Goal: Task Accomplishment & Management: Manage account settings

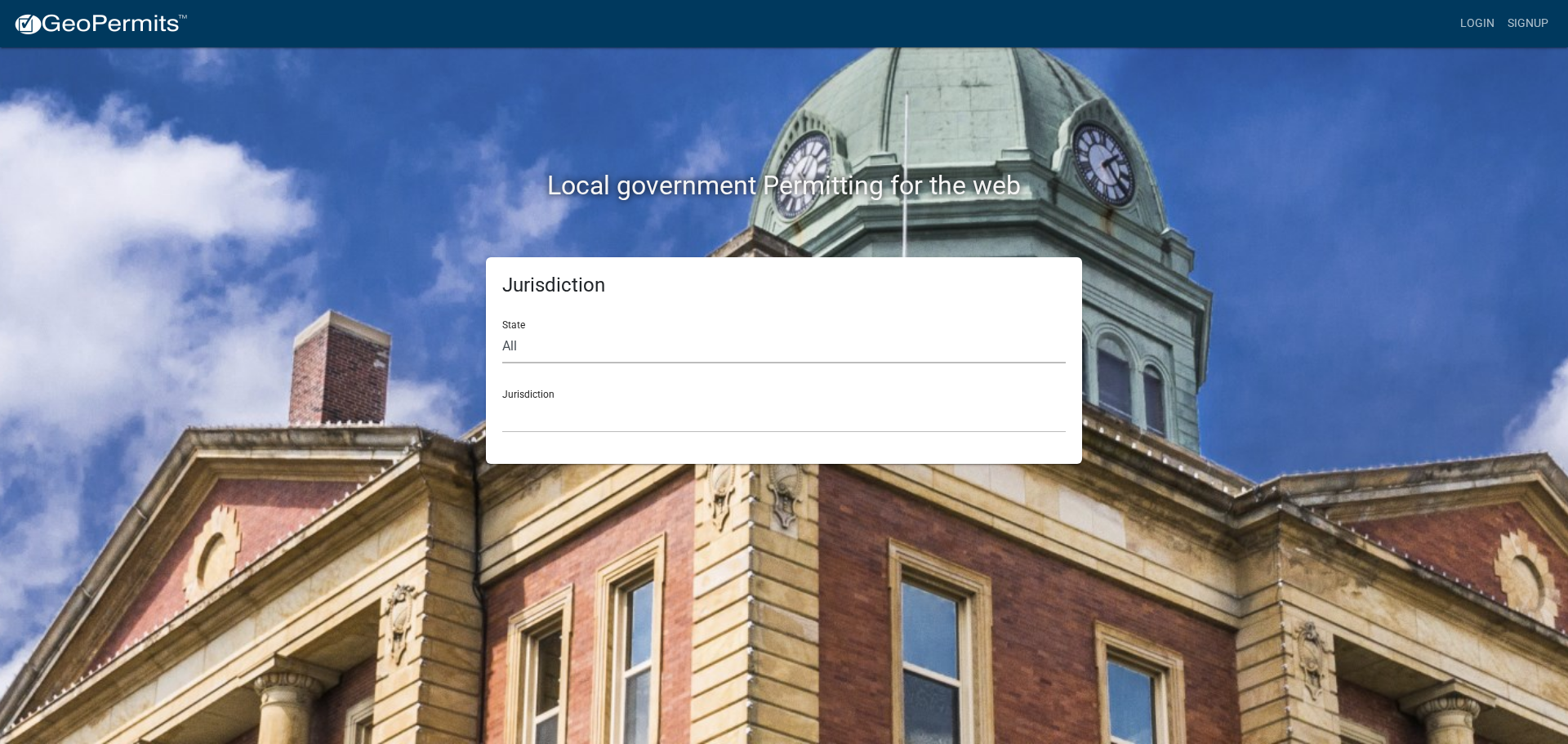
click at [558, 341] on select "All [US_STATE] [US_STATE] [US_STATE] [US_STATE] [US_STATE] [US_STATE] [US_STATE…" at bounding box center [784, 346] width 564 height 33
select select "[US_STATE]"
click at [502, 330] on select "All [US_STATE] [US_STATE] [US_STATE] [US_STATE] [US_STATE] [US_STATE] [US_STATE…" at bounding box center [784, 346] width 564 height 33
click at [549, 409] on select "City of [GEOGRAPHIC_DATA], [US_STATE] City of [GEOGRAPHIC_DATA], [US_STATE] Cit…" at bounding box center [784, 415] width 564 height 33
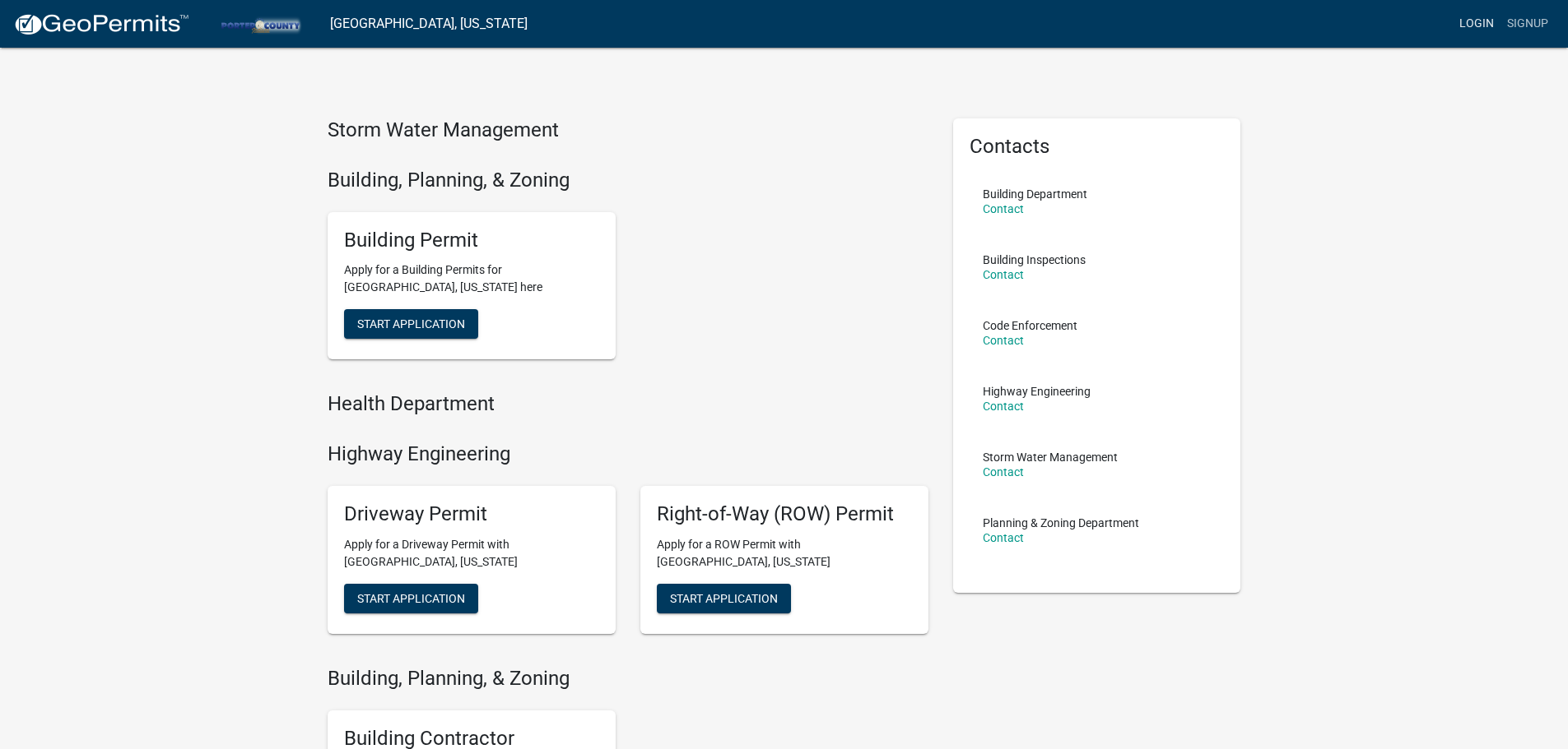
click at [1490, 17] on link "Login" at bounding box center [1476, 23] width 48 height 32
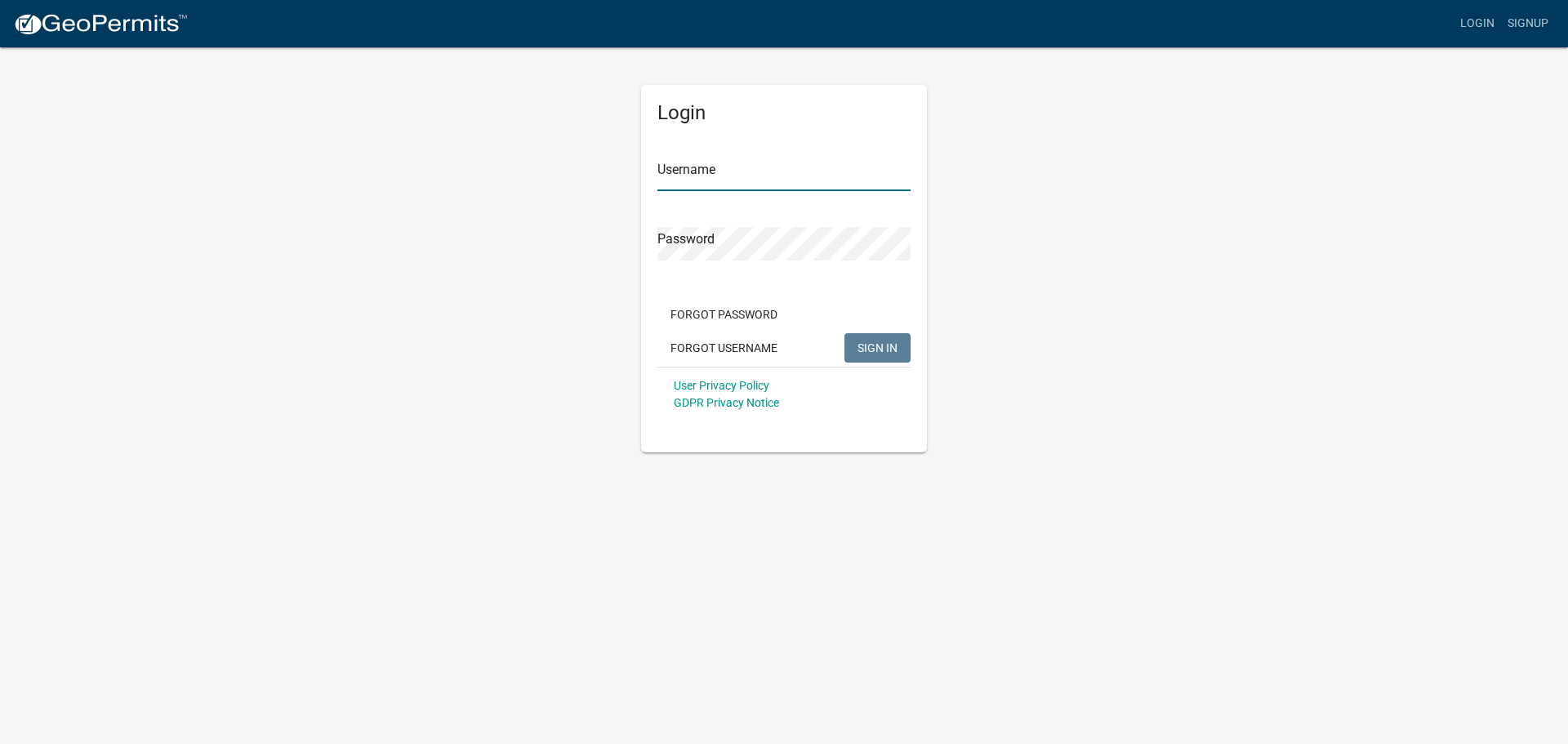
click at [704, 182] on input "Username" at bounding box center [784, 174] width 253 height 33
click at [869, 350] on span "SIGN IN" at bounding box center [877, 347] width 40 height 13
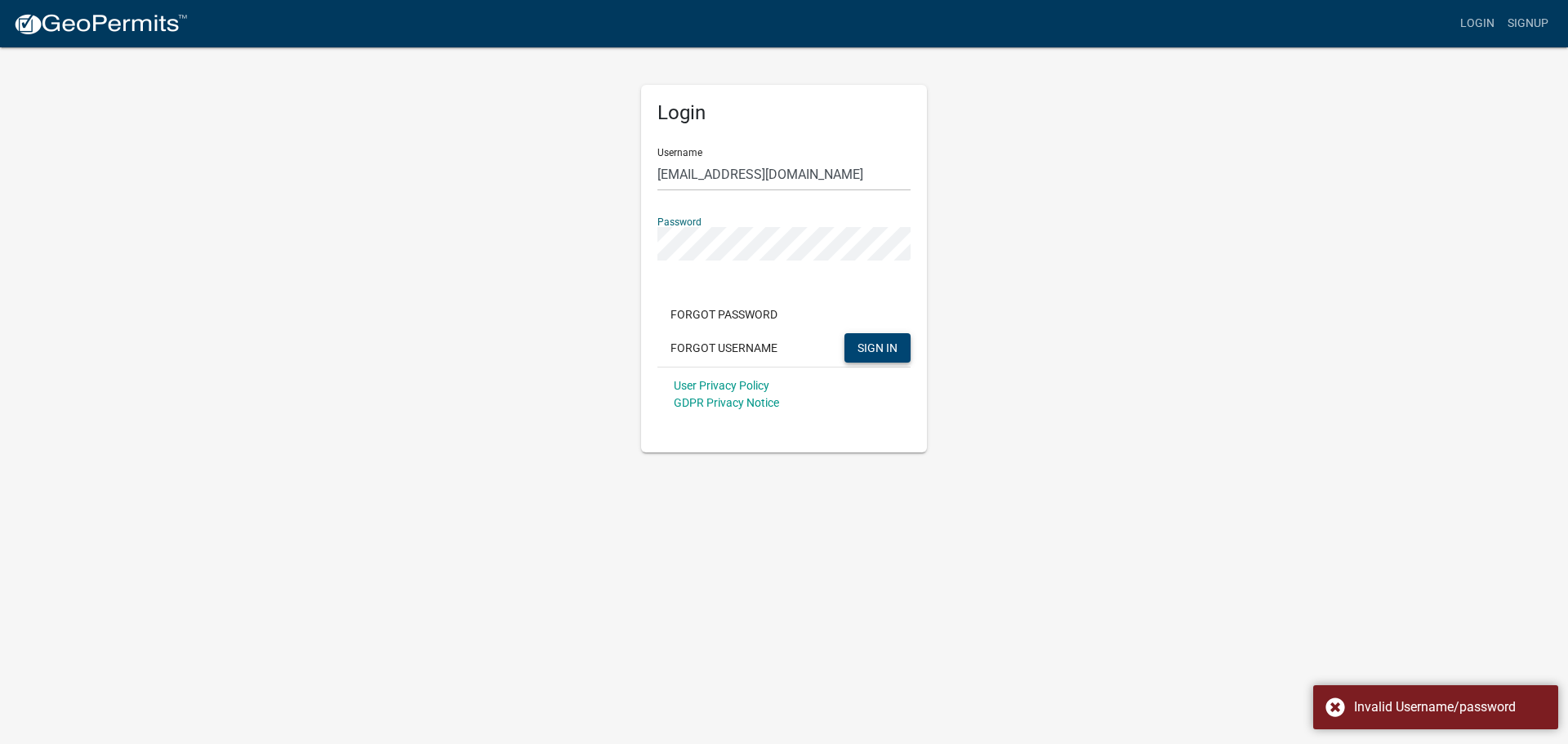
click at [609, 250] on div "Login Username [EMAIL_ADDRESS][DOMAIN_NAME] Password Forgot Password Forgot Use…" at bounding box center [784, 249] width 931 height 406
click at [845, 333] on button "SIGN IN" at bounding box center [878, 347] width 66 height 30
drag, startPoint x: 815, startPoint y: 182, endPoint x: 703, endPoint y: 179, distance: 112.0
click at [697, 179] on input "[EMAIL_ADDRESS][DOMAIN_NAME]" at bounding box center [784, 174] width 253 height 33
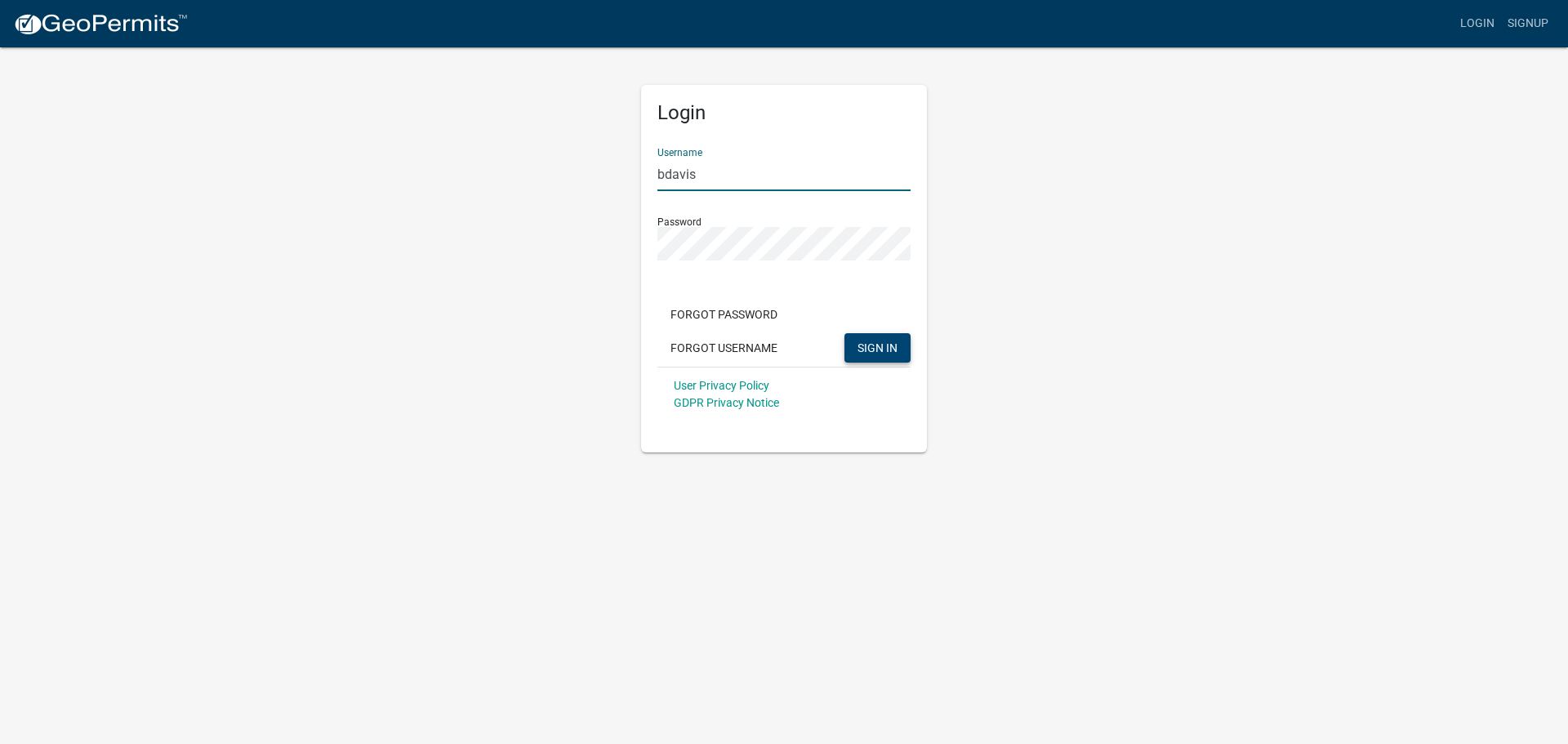
click at [877, 354] on span "SIGN IN" at bounding box center [877, 347] width 40 height 13
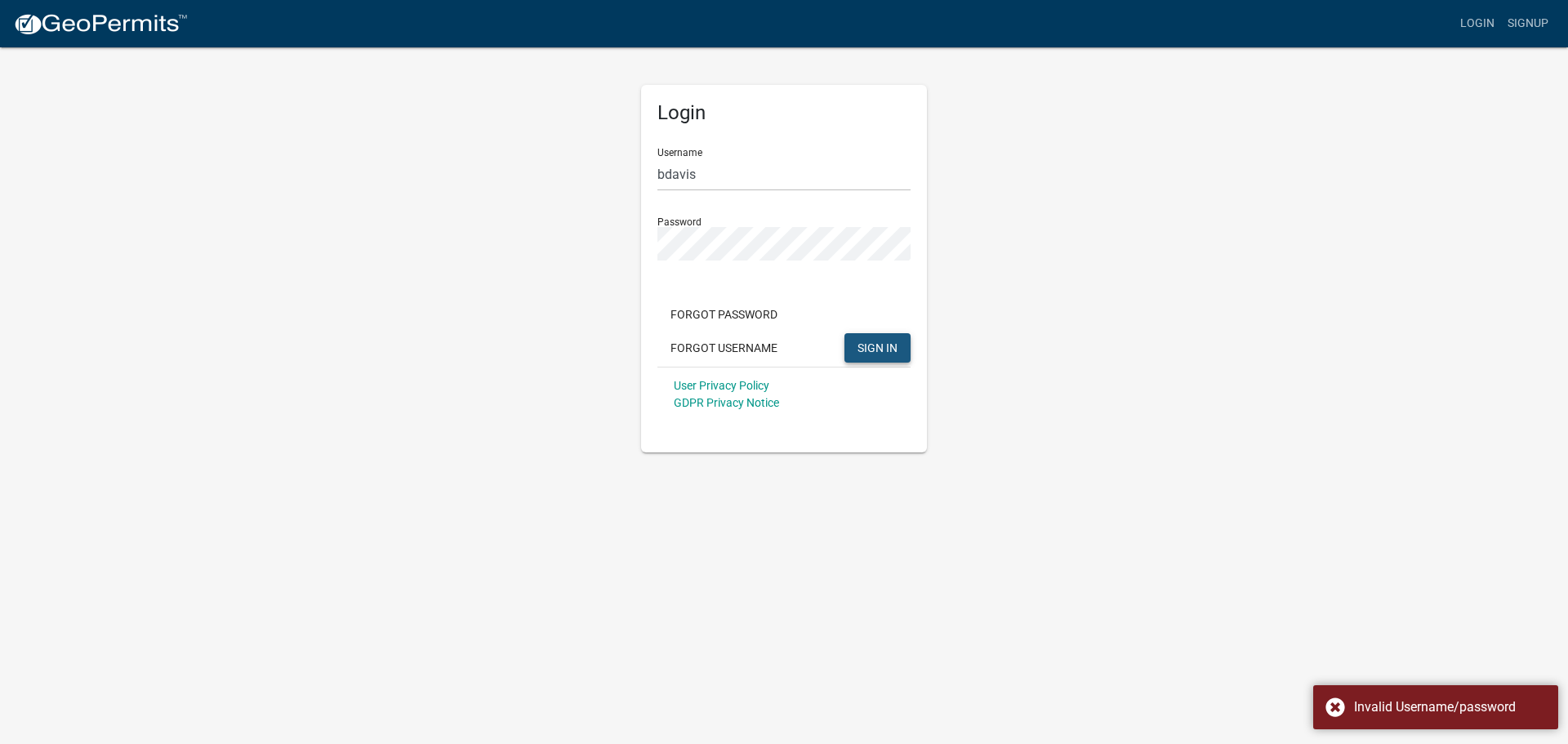
click at [878, 342] on span "SIGN IN" at bounding box center [877, 347] width 40 height 13
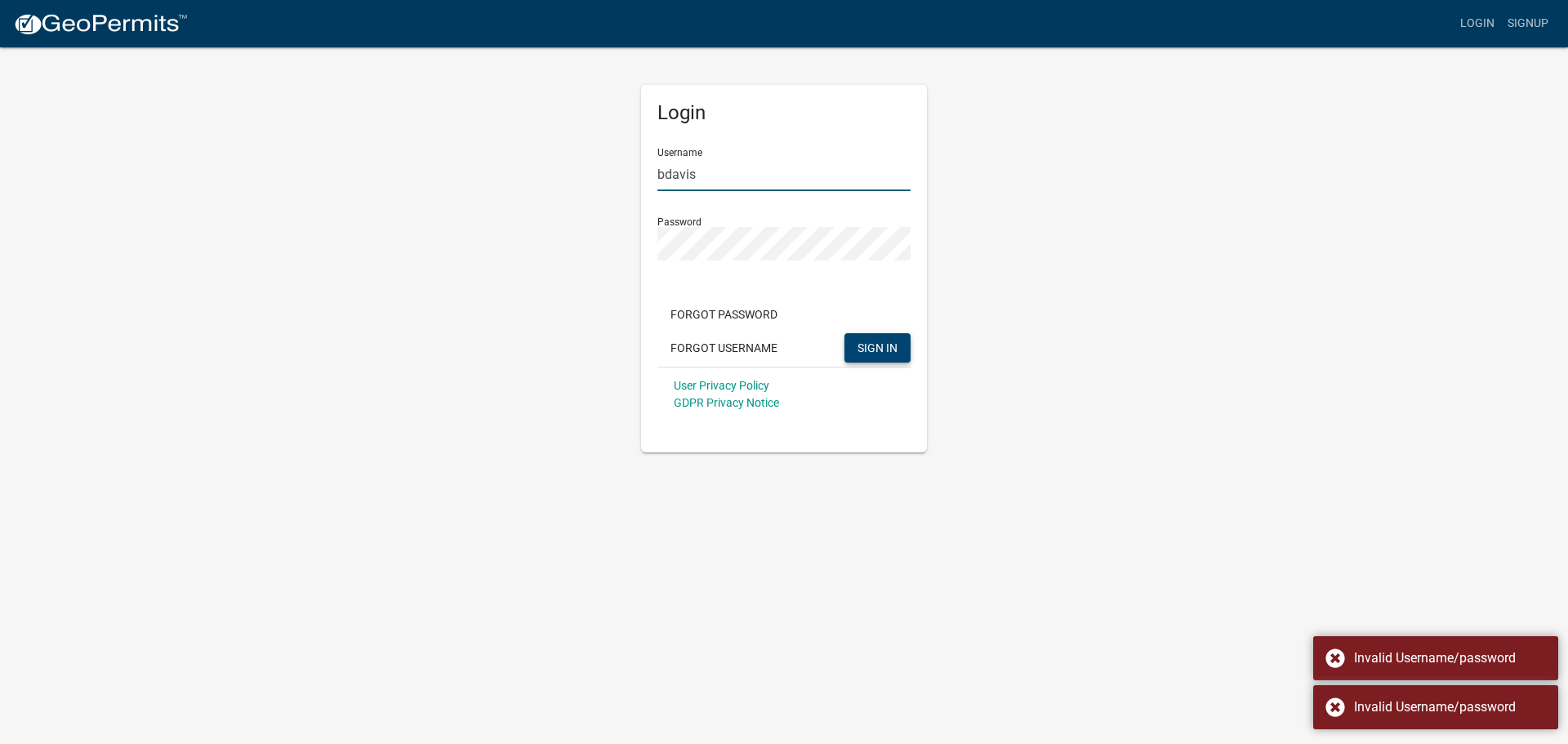
click at [731, 164] on input "bdavis" at bounding box center [784, 174] width 253 height 33
type input "[EMAIL_ADDRESS][DOMAIN_NAME]"
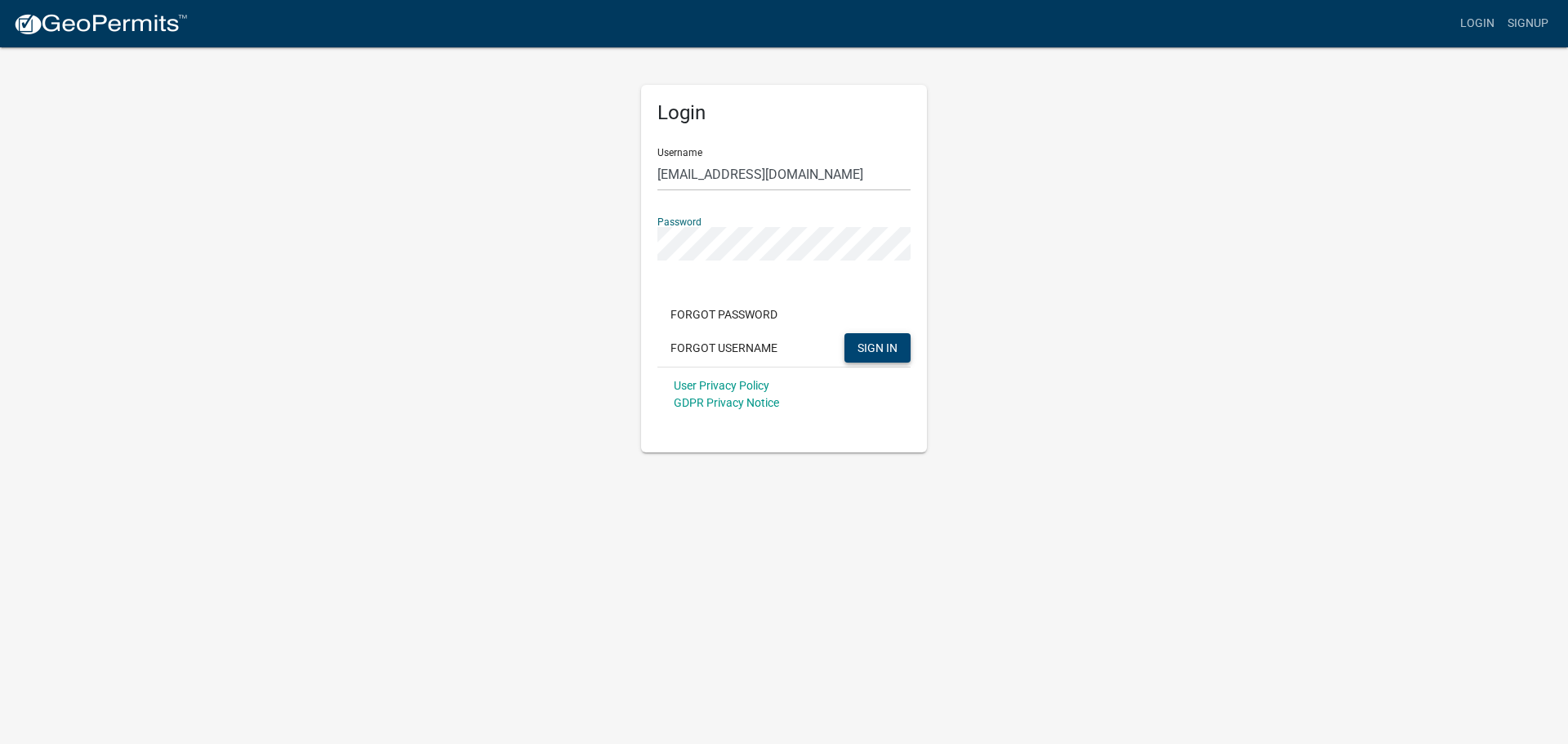
click at [597, 229] on div "Login Username [EMAIL_ADDRESS][DOMAIN_NAME] Password Forgot Password Forgot Use…" at bounding box center [784, 249] width 931 height 406
click at [845, 333] on button "SIGN IN" at bounding box center [878, 347] width 66 height 30
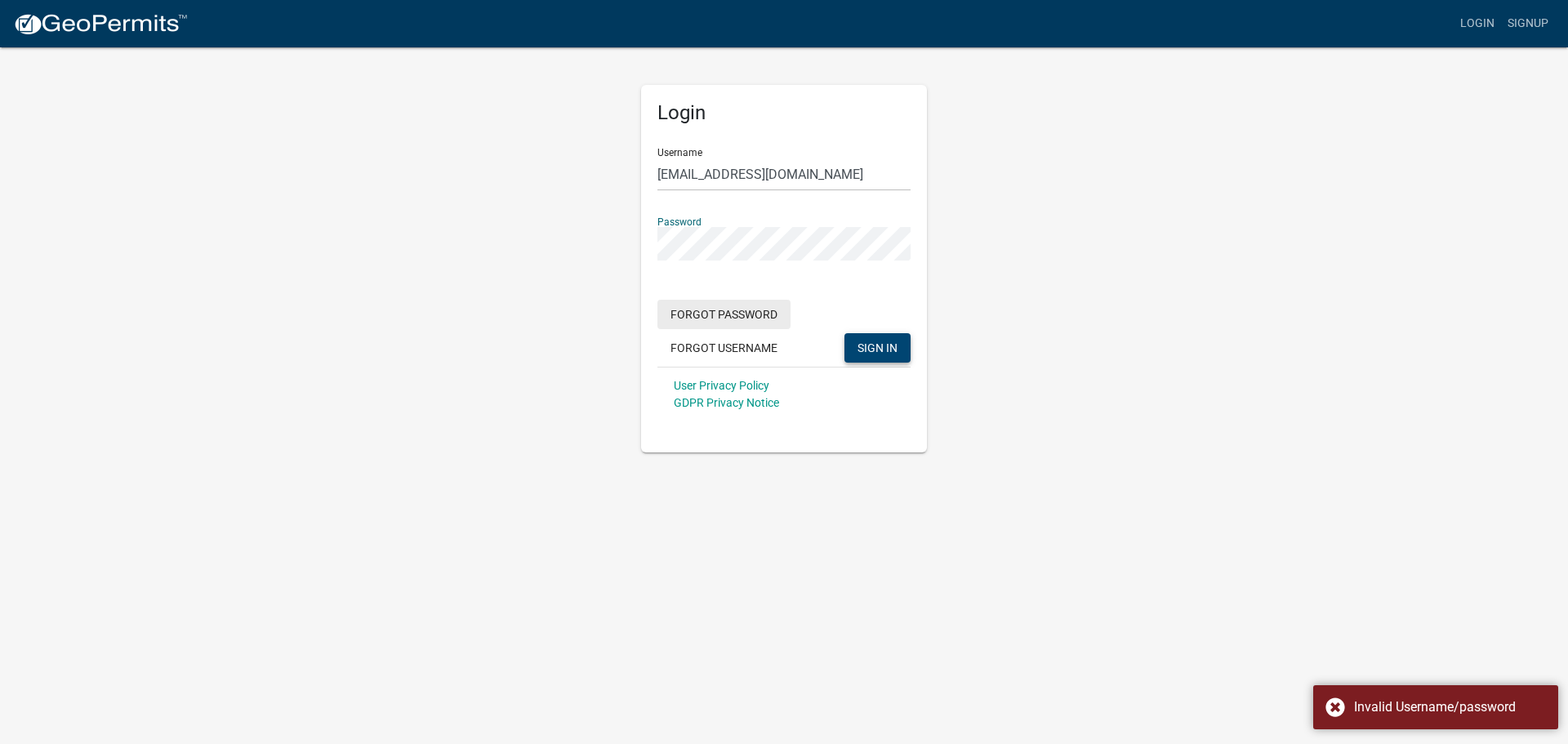
click at [712, 311] on button "Forgot Password" at bounding box center [724, 314] width 133 height 30
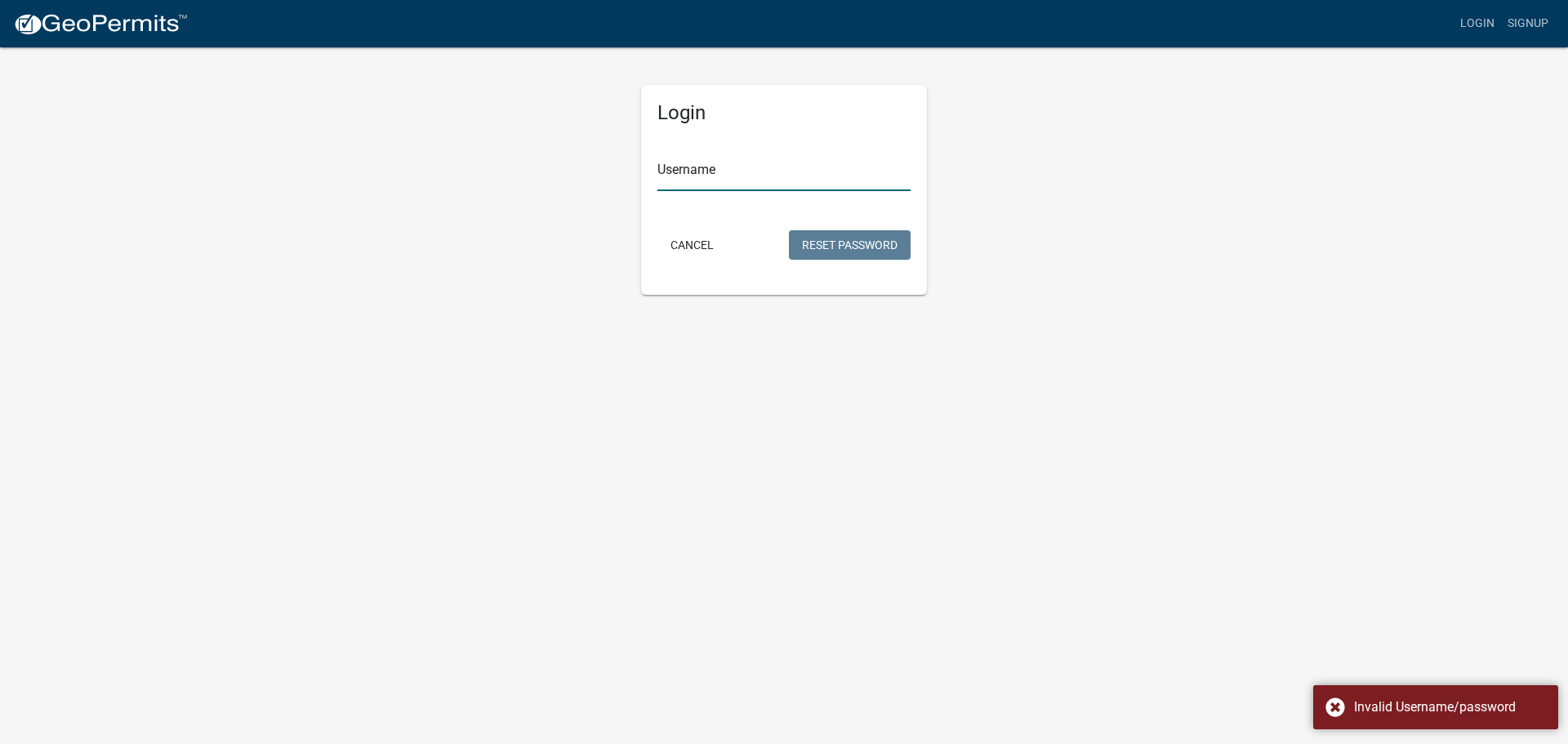
click at [686, 163] on input "Username" at bounding box center [784, 174] width 253 height 33
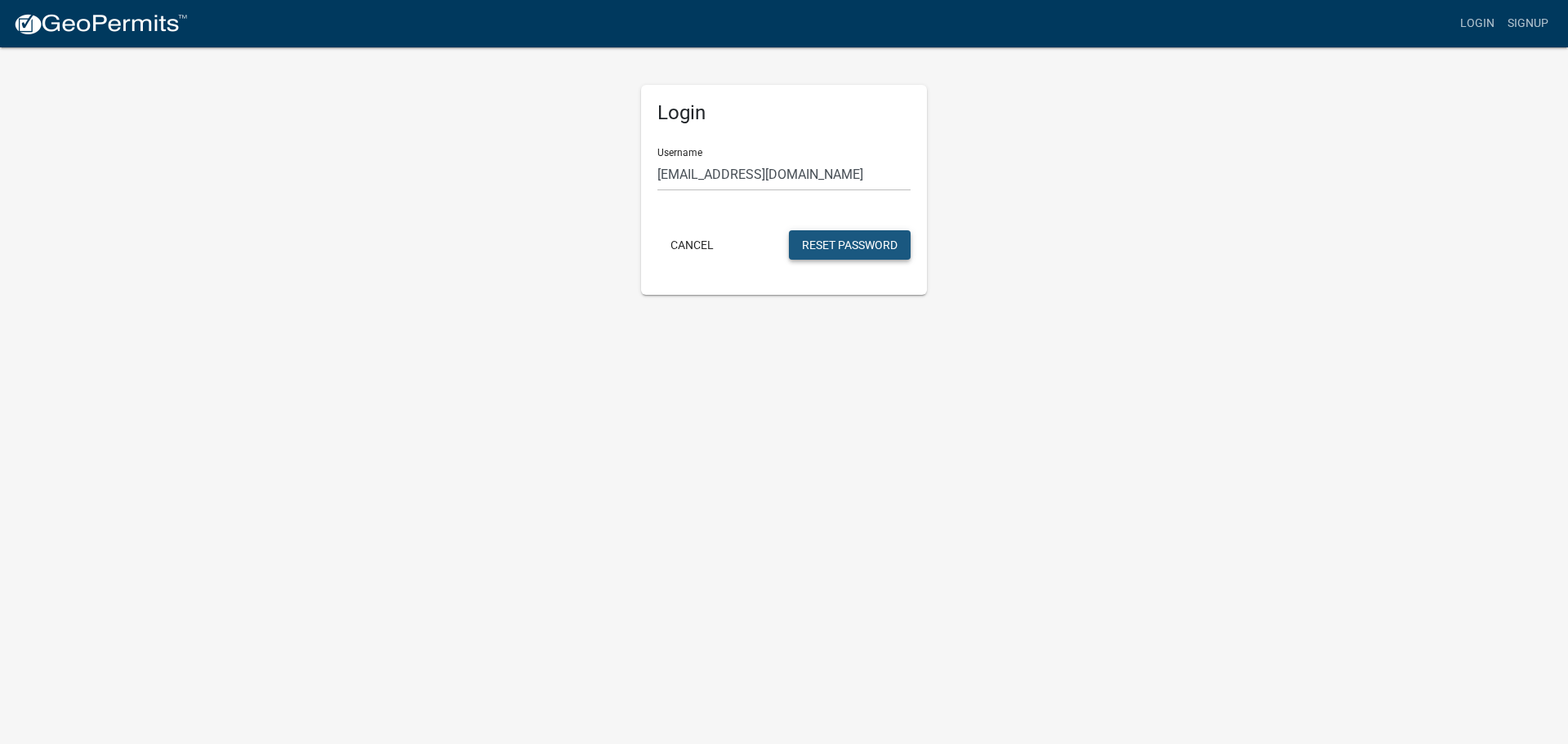
click at [846, 239] on button "Reset Password" at bounding box center [850, 244] width 122 height 30
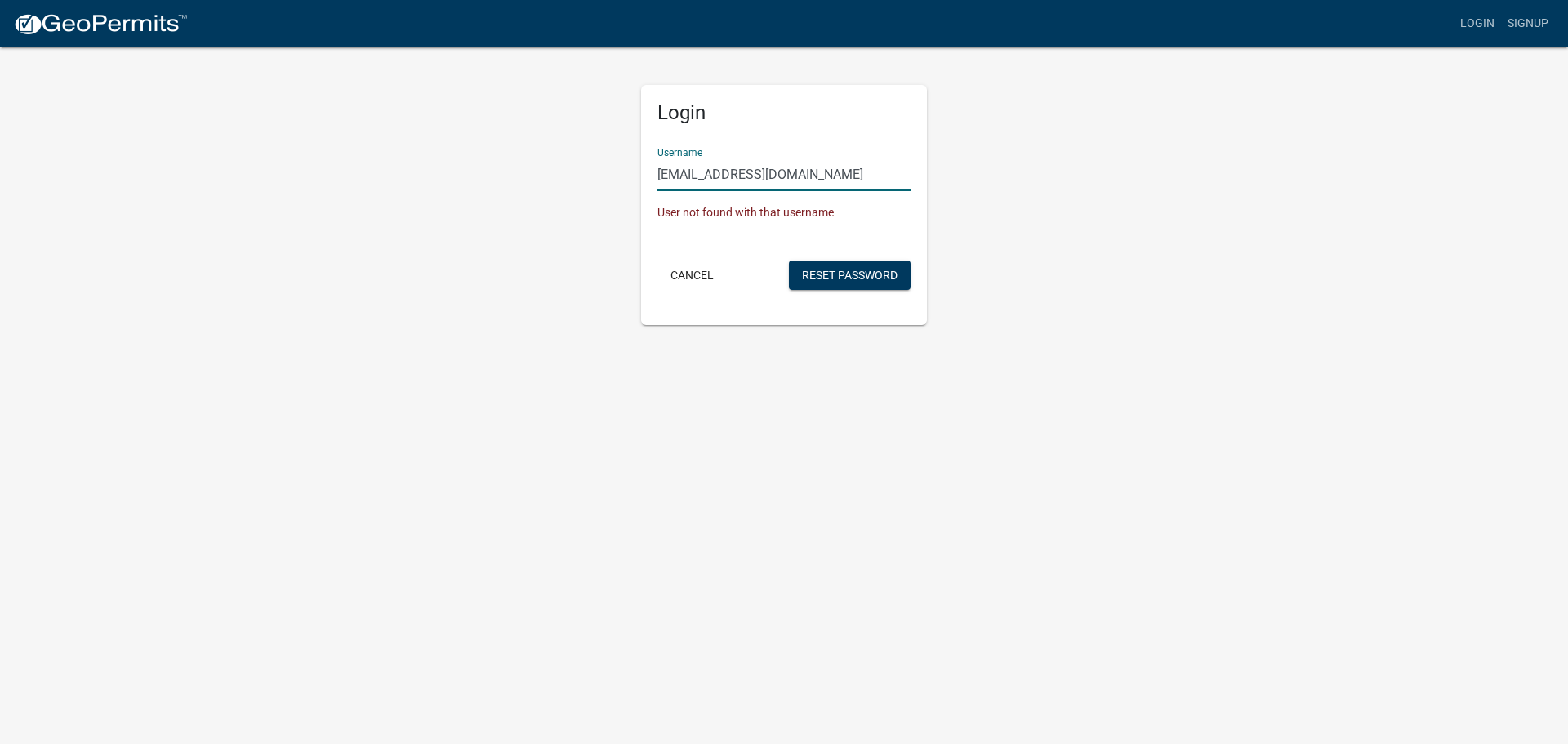
drag, startPoint x: 848, startPoint y: 176, endPoint x: 699, endPoint y: 179, distance: 149.0
click at [699, 179] on input "[EMAIL_ADDRESS][DOMAIN_NAME]" at bounding box center [784, 174] width 253 height 33
type input "bdavis"
click at [826, 273] on button "Reset Password" at bounding box center [850, 275] width 122 height 30
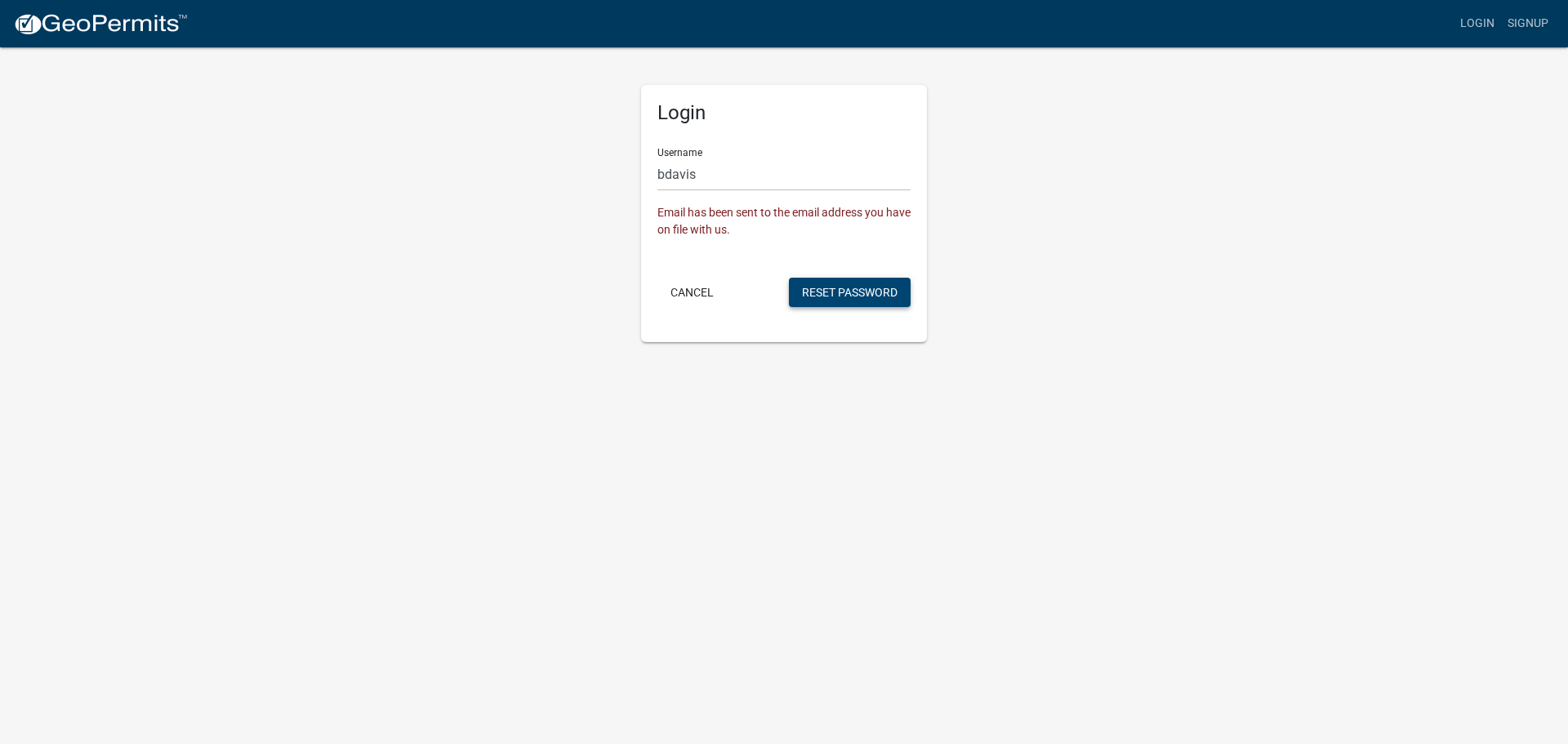
click at [831, 293] on button "Reset Password" at bounding box center [850, 292] width 122 height 30
click at [1170, 423] on body "Internet Explorer does NOT work with GeoPermits. Get a new browser for more sec…" at bounding box center [784, 372] width 1568 height 744
click at [824, 290] on button "Reset Password" at bounding box center [850, 292] width 122 height 30
click at [689, 213] on div "Email has been sent to the email address you have on file with us." at bounding box center [784, 221] width 253 height 34
click at [847, 291] on button "Reset Password" at bounding box center [850, 292] width 122 height 30
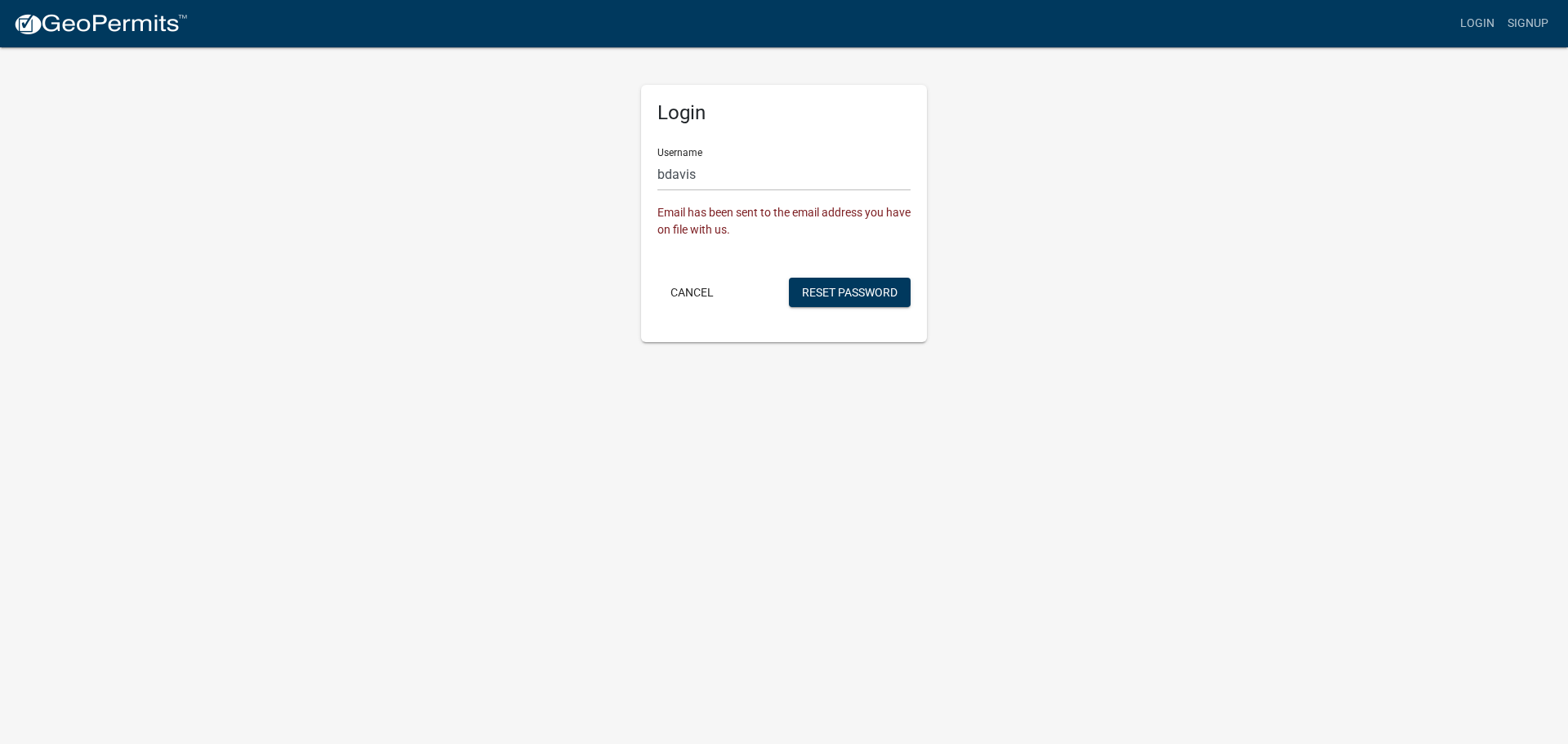
click at [1125, 304] on div "Login Username bdavis Email has been sent to the email address you have on file…" at bounding box center [784, 193] width 931 height 296
